Goal: Task Accomplishment & Management: Use online tool/utility

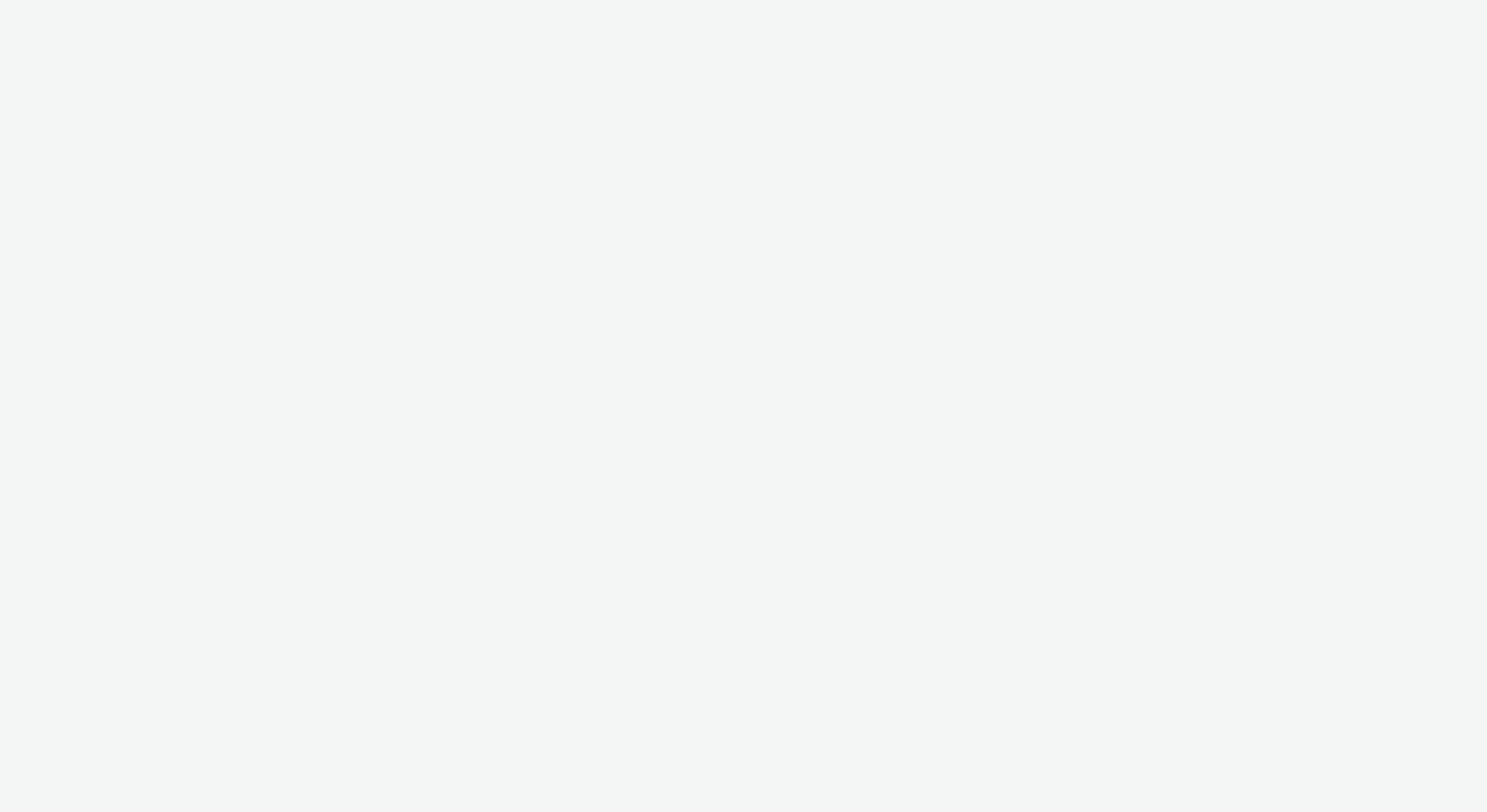
select select "d57a0b46-ef33-4938-977b-e6d07593e41f"
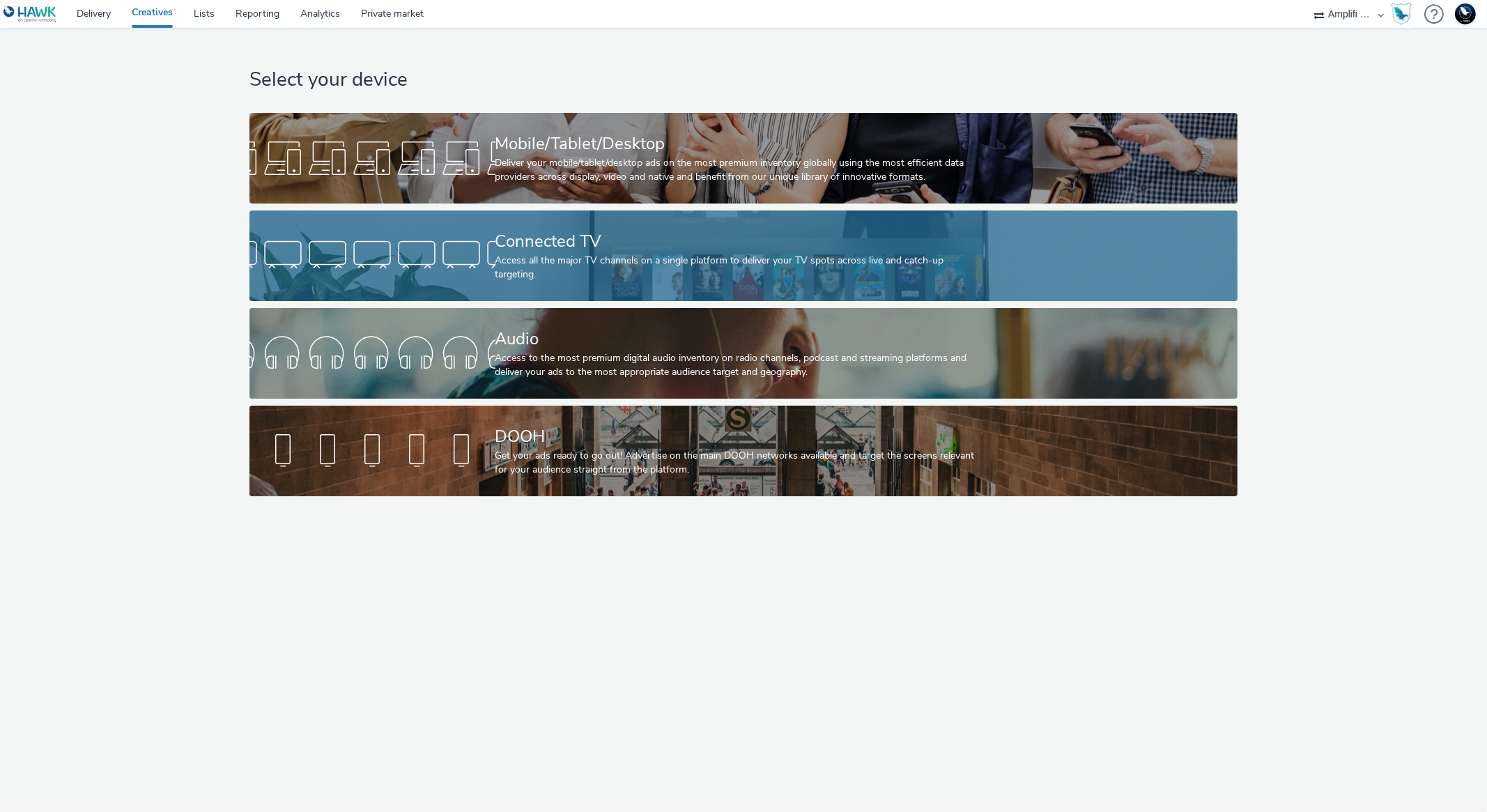
click at [593, 254] on div "Connected TV" at bounding box center [740, 240] width 491 height 24
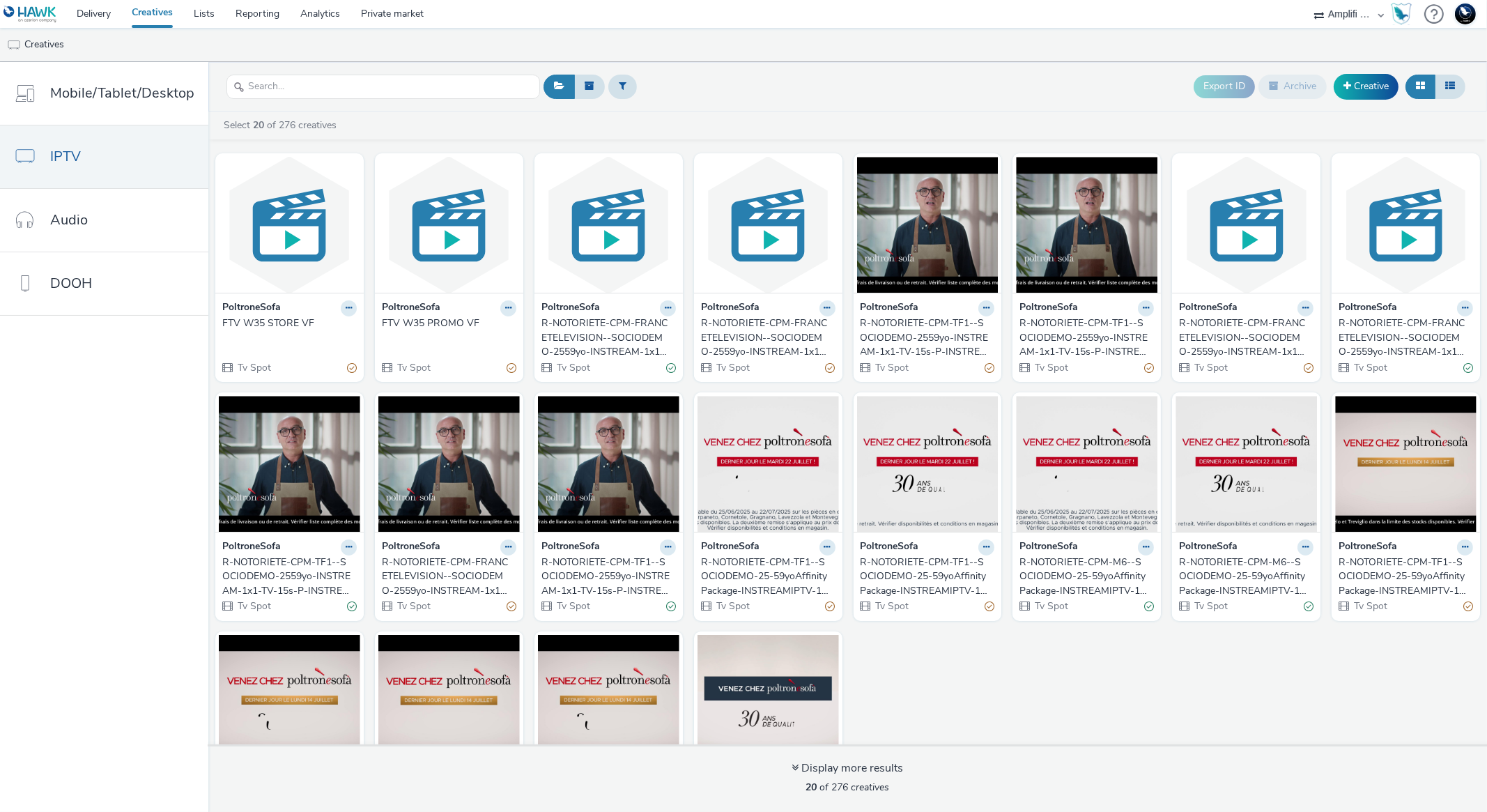
click at [262, 327] on div "FTV W35 STORE VF" at bounding box center [286, 323] width 129 height 14
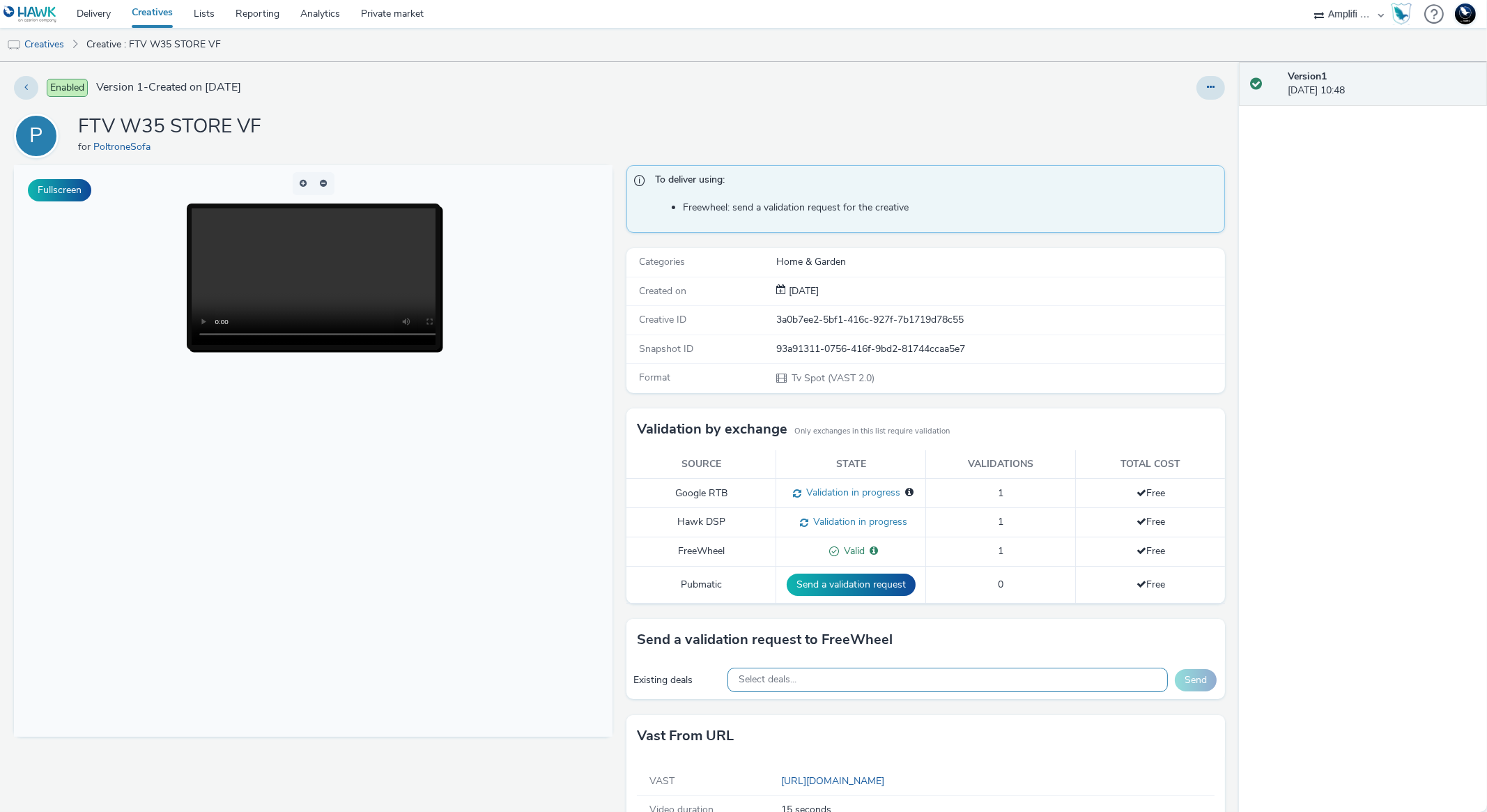
click at [928, 682] on div "Select deals..." at bounding box center [948, 679] width 440 height 24
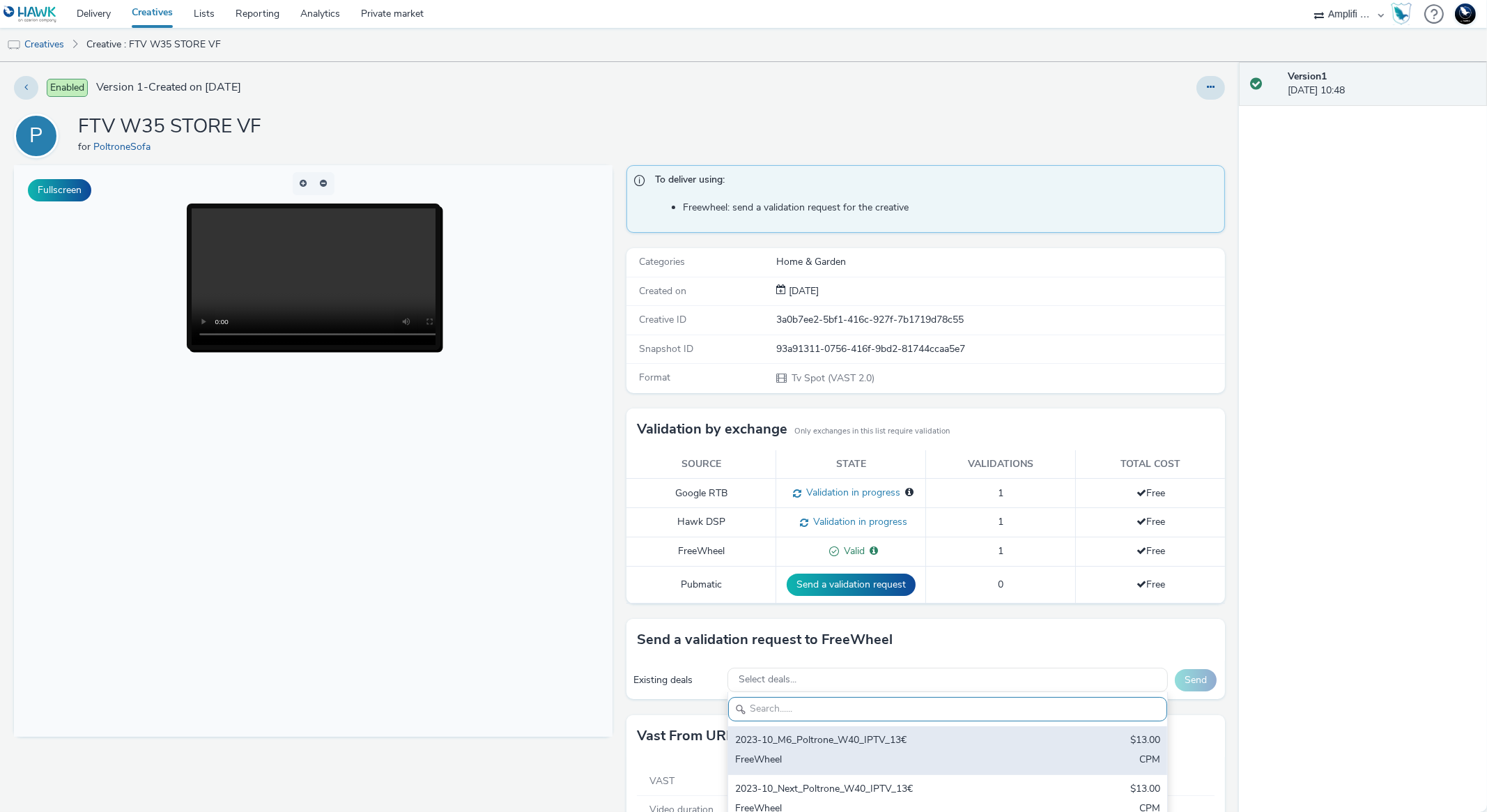
click at [934, 740] on div "2023-10_M6_Poltrone_W40_IPTV_13€" at bounding box center [876, 741] width 282 height 16
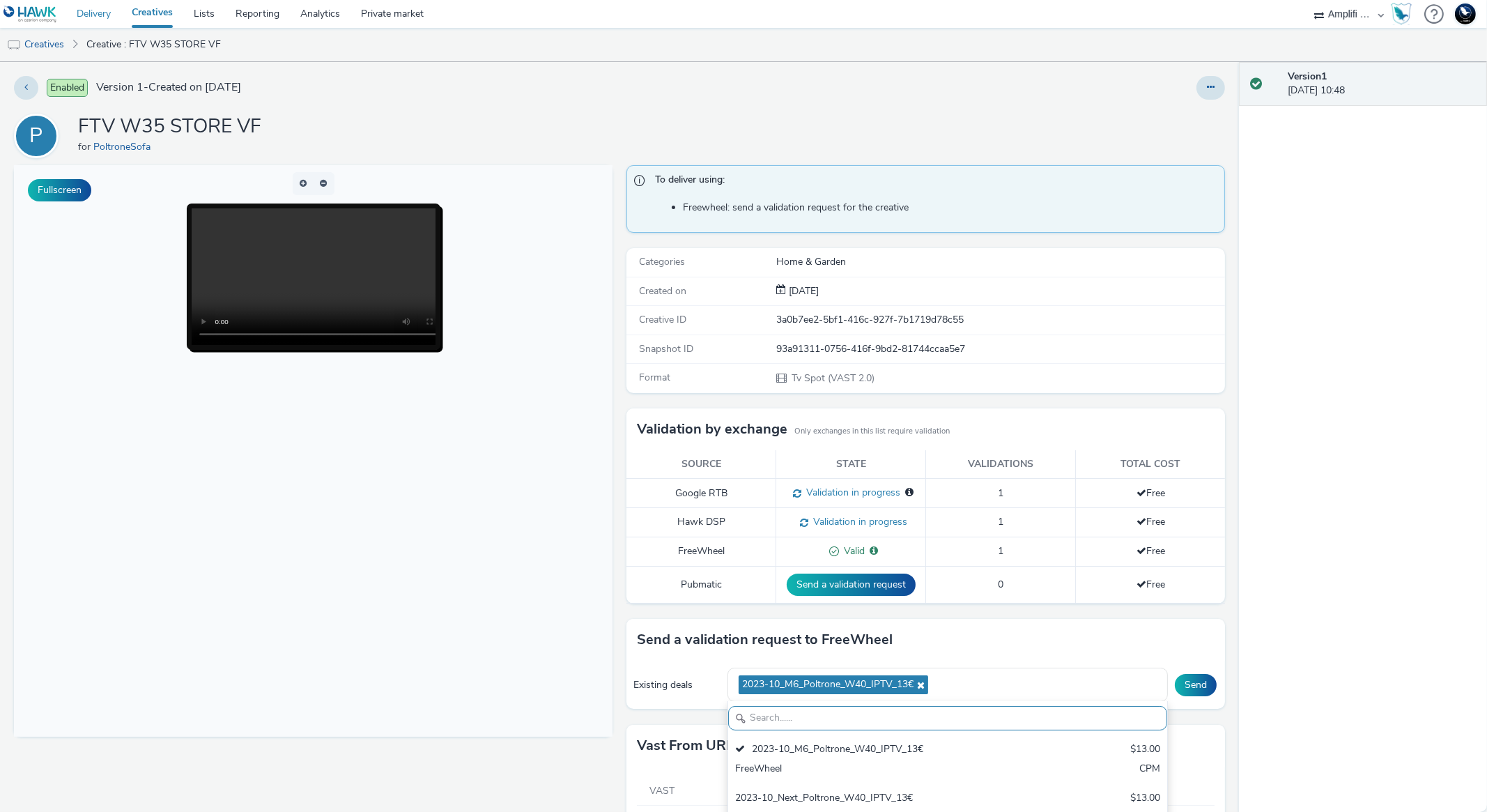
click at [91, 15] on link "Delivery" at bounding box center [93, 13] width 55 height 28
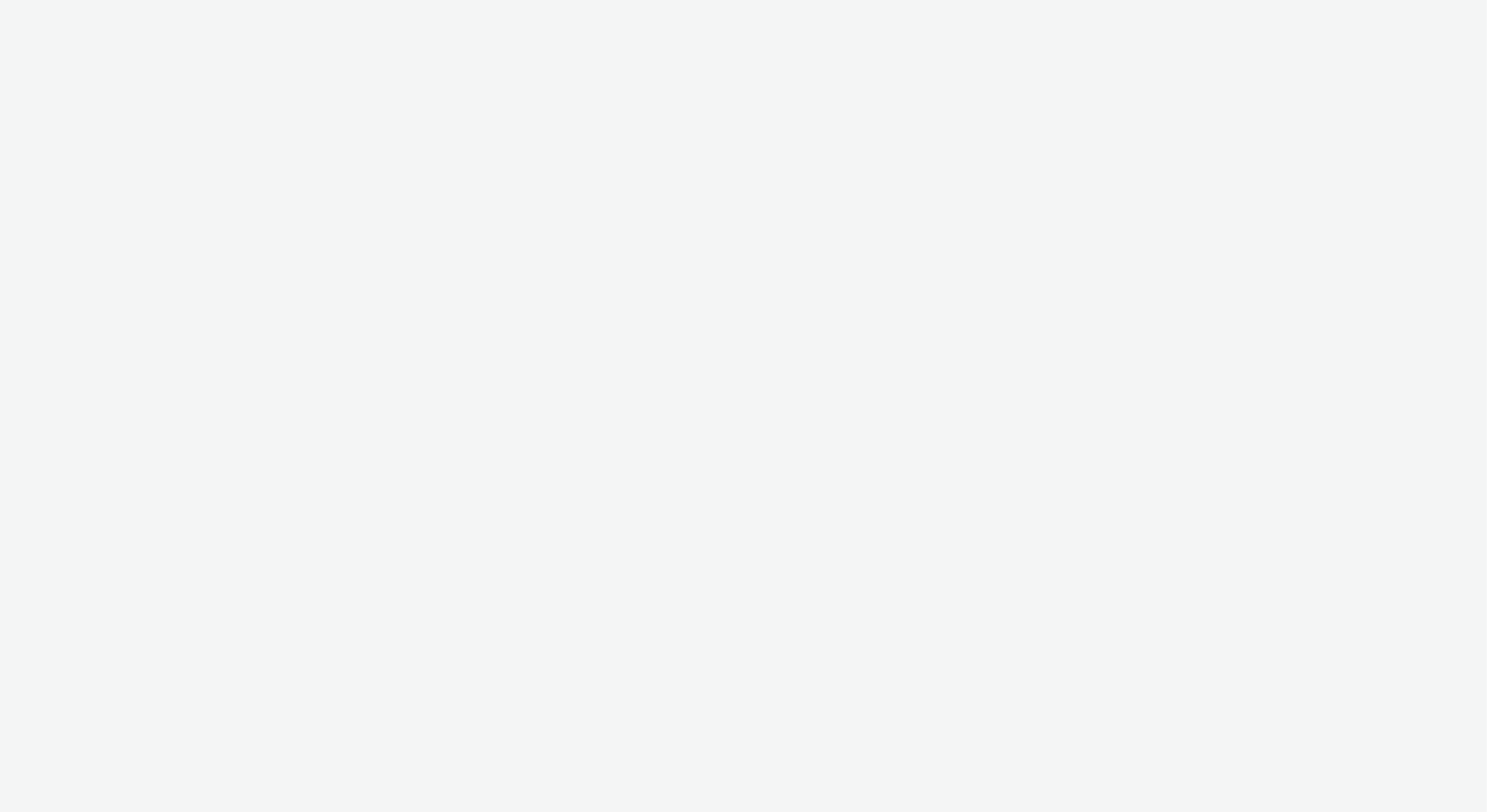
select select "d57a0b46-ef33-4938-977b-e6d07593e41f"
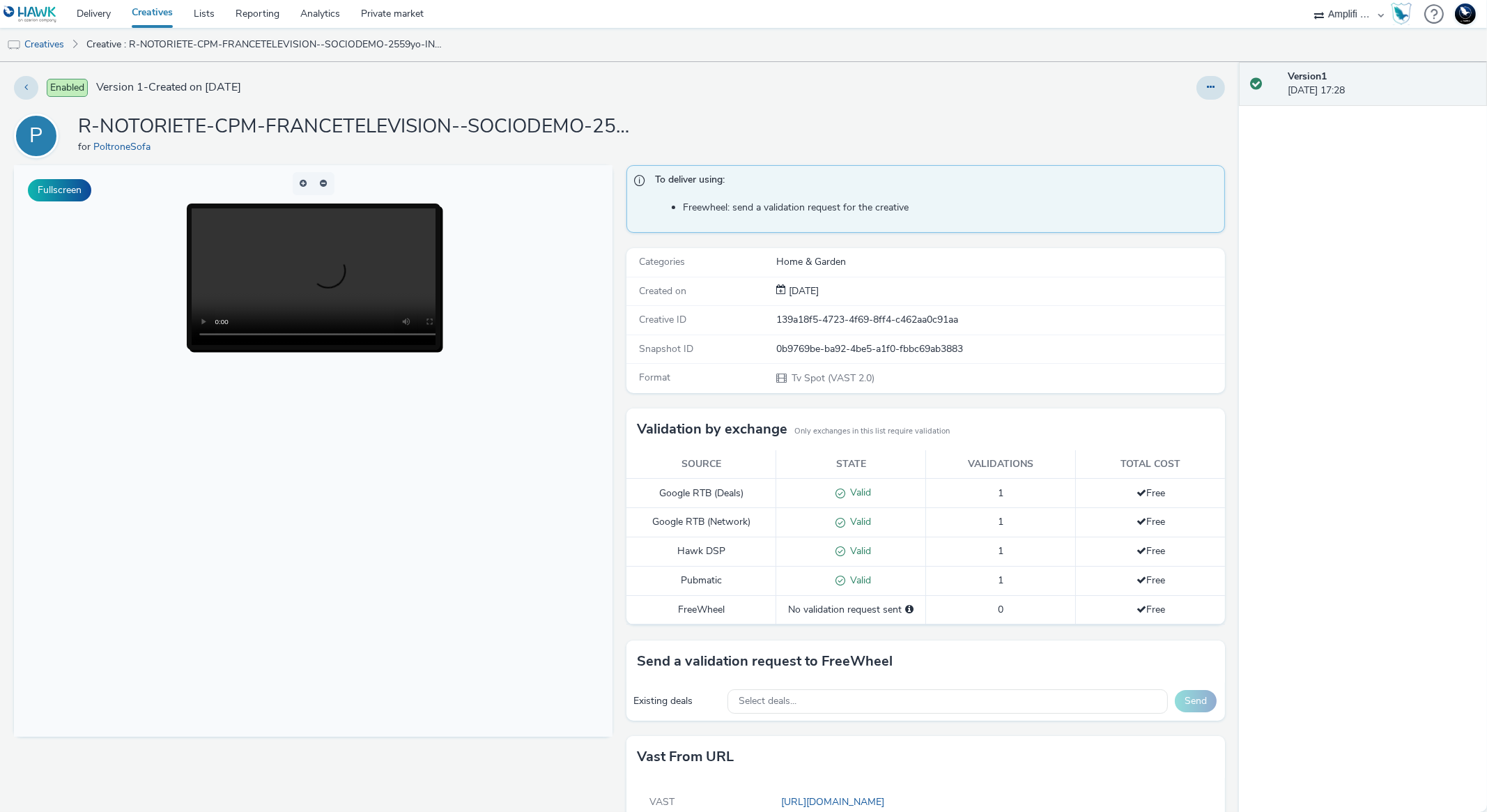
scroll to position [57, 0]
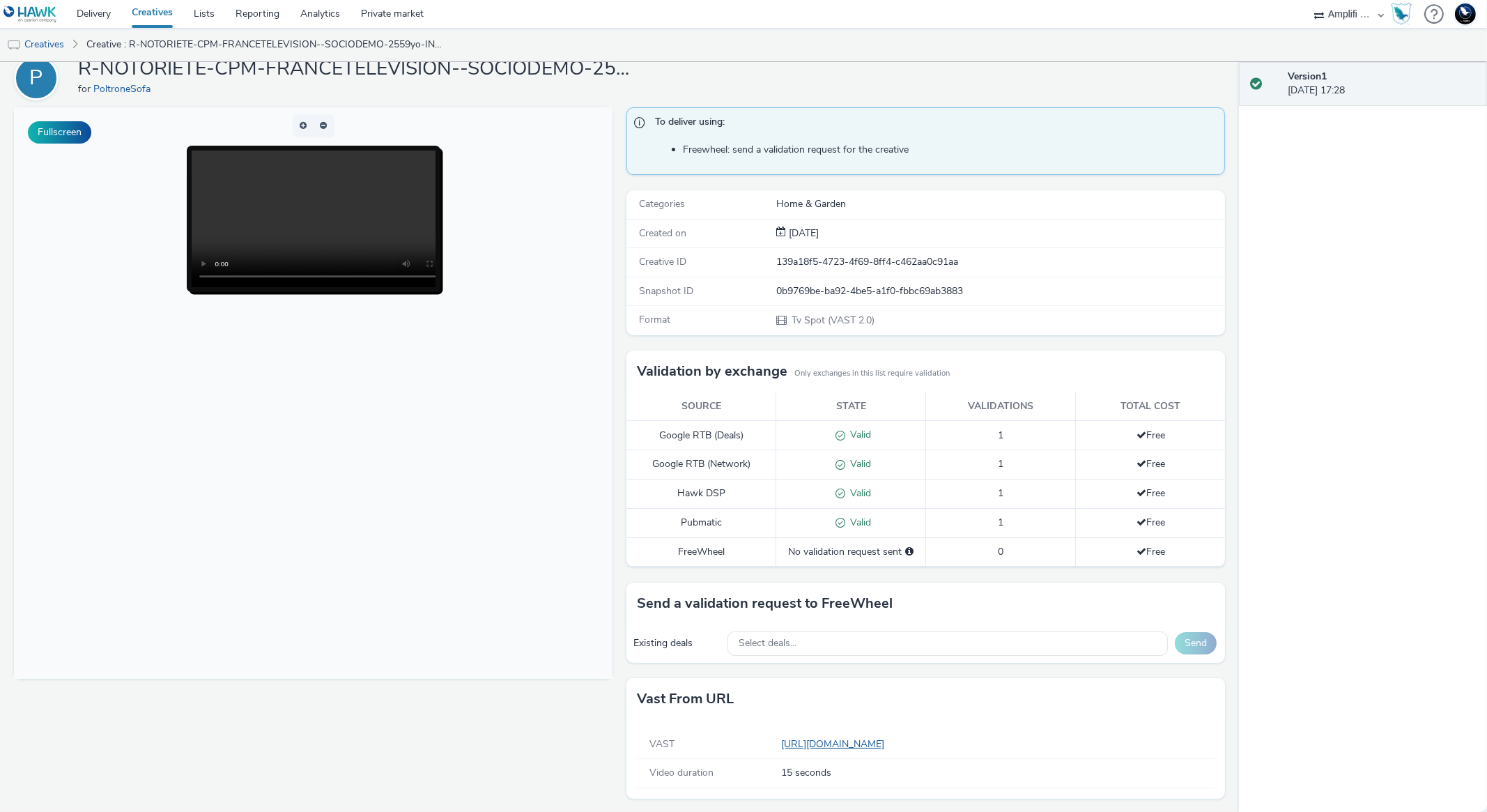
click at [890, 741] on link "https://videos-pub.ftv-publicite.fr/media/creations/69900/50593/dan_poltrone_pr…" at bounding box center [836, 744] width 109 height 13
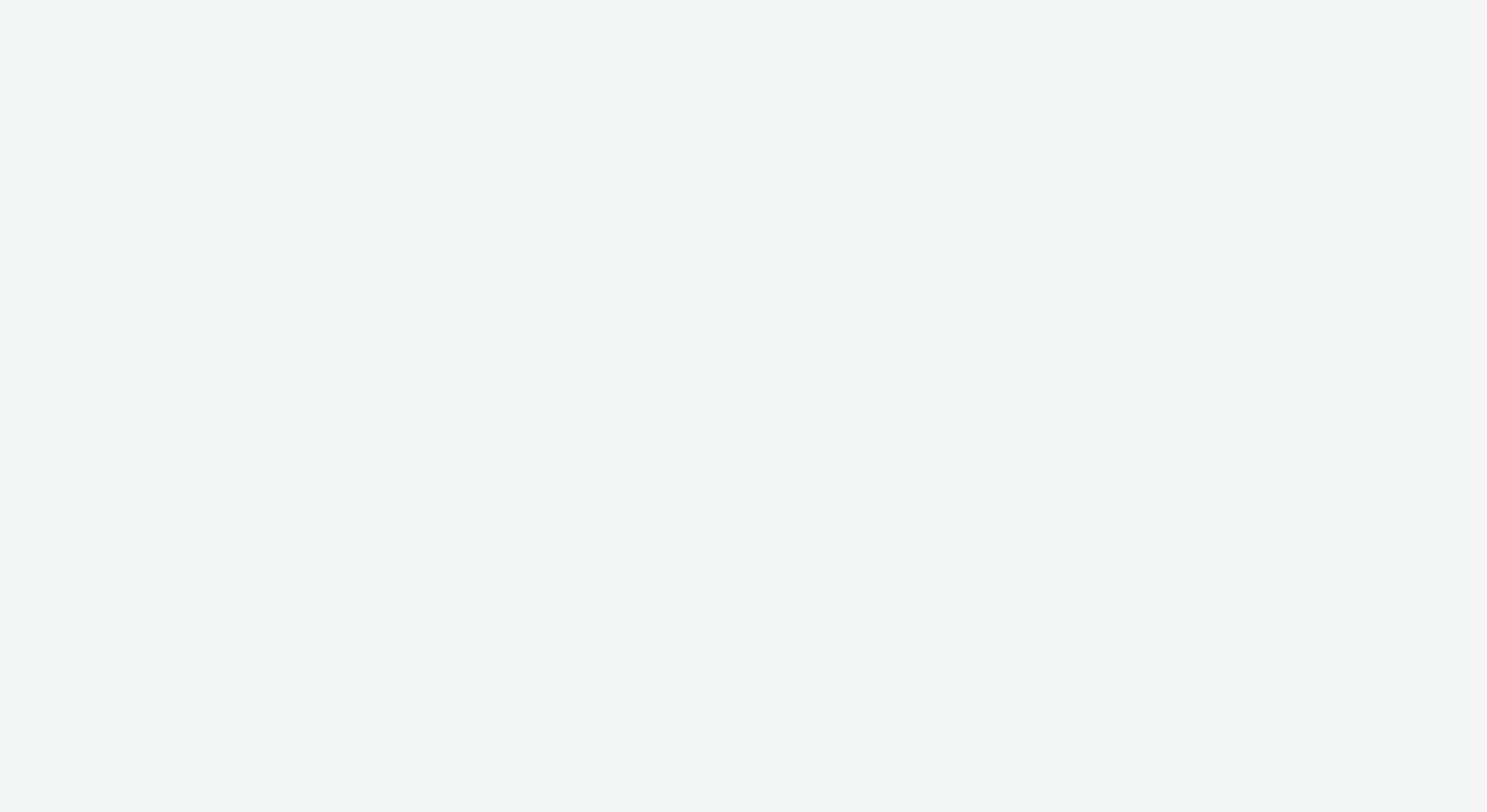
select select "a481bd8c-4acc-4c4f-8598-4e6659adaf07"
select select "f4db3760-27fe-4d14-9c44-df0c95b595a4"
